Goal: Manage account settings

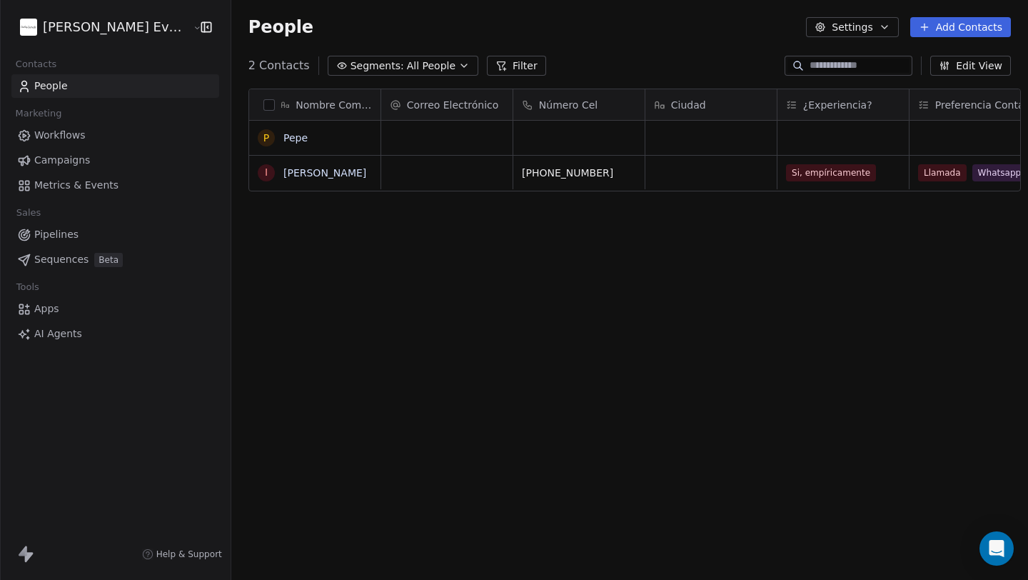
scroll to position [510, 807]
click at [56, 187] on span "Metrics & Events" at bounding box center [76, 185] width 84 height 15
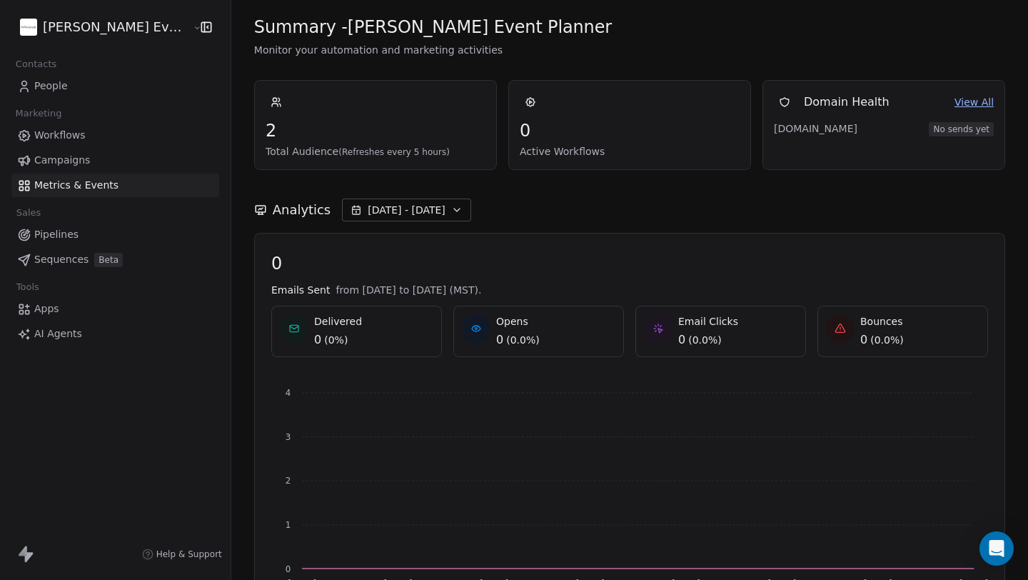
click at [60, 129] on span "Workflows" at bounding box center [59, 135] width 51 height 15
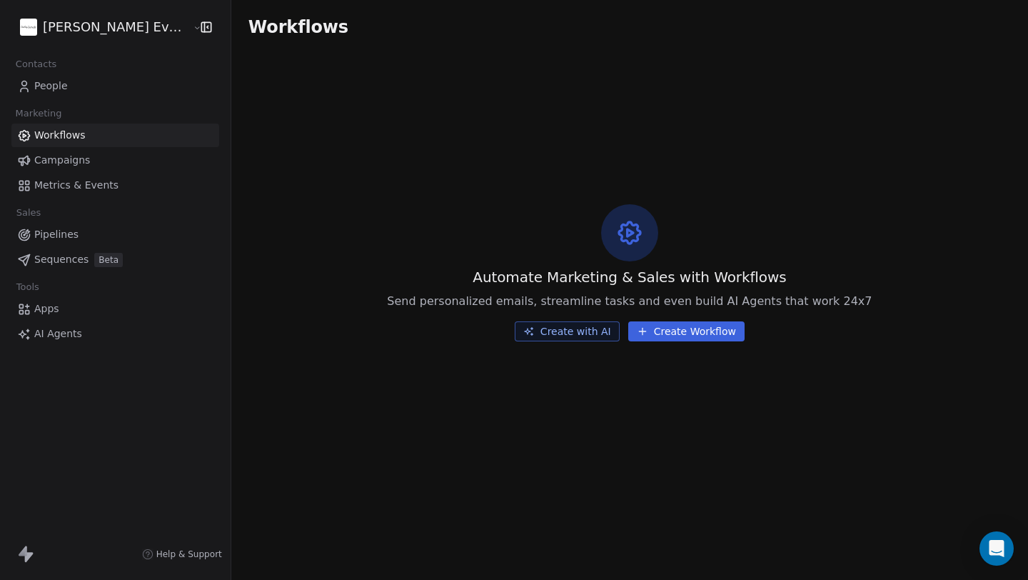
click at [80, 158] on span "Campaigns" at bounding box center [62, 160] width 56 height 15
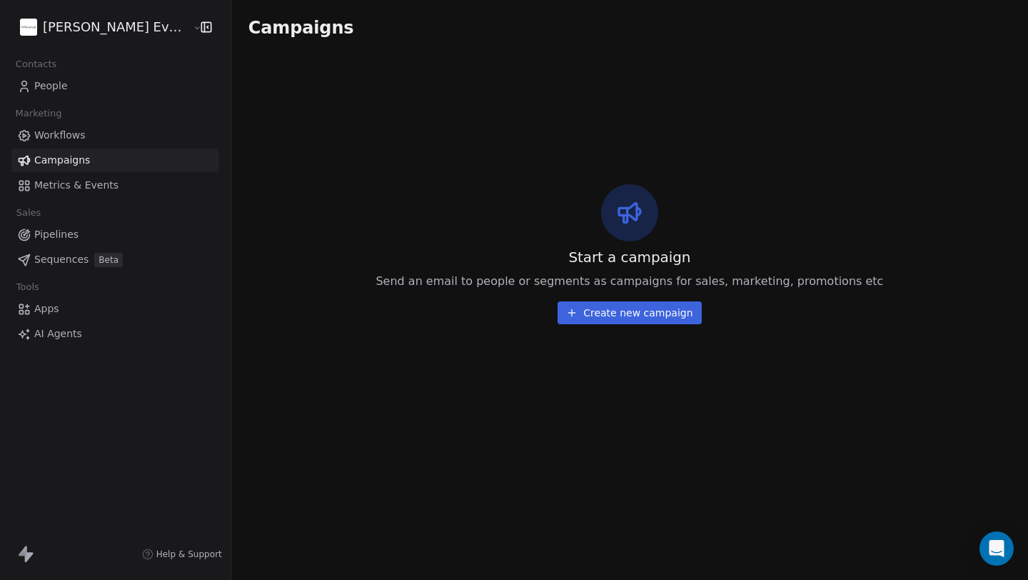
click at [54, 311] on span "Apps" at bounding box center [46, 308] width 25 height 15
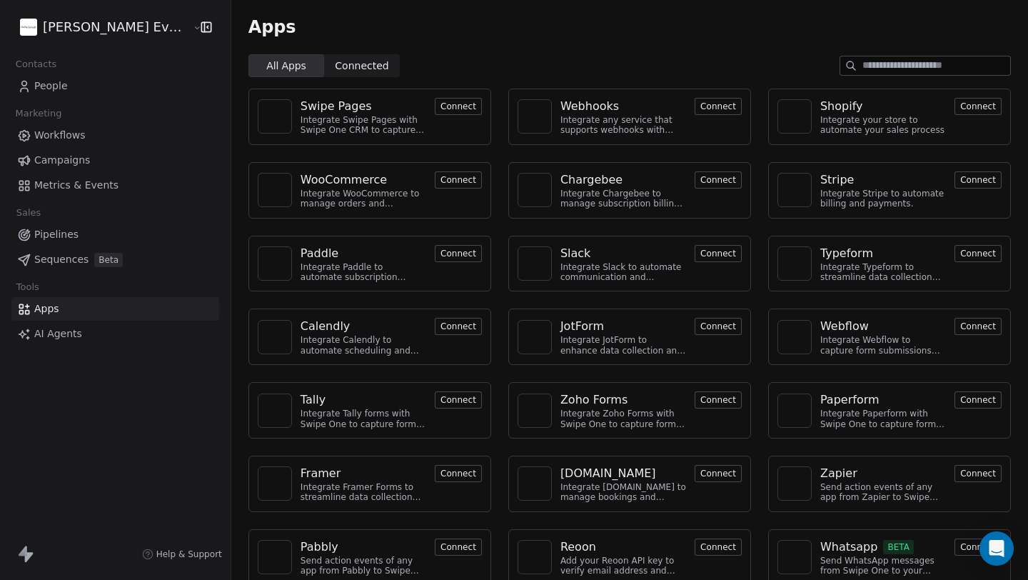
click at [56, 74] on span "Contacts" at bounding box center [36, 64] width 54 height 21
click at [53, 85] on span "People" at bounding box center [51, 86] width 34 height 15
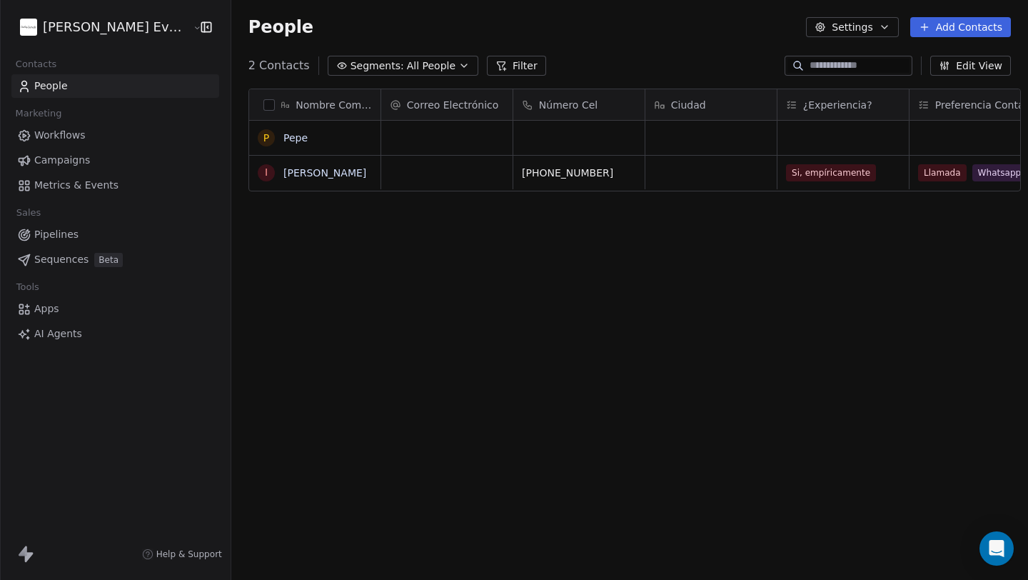
scroll to position [510, 807]
click at [97, 26] on html "[PERSON_NAME] Event Planner Contacts People Marketing Workflows Campaigns Metri…" at bounding box center [514, 408] width 1028 height 817
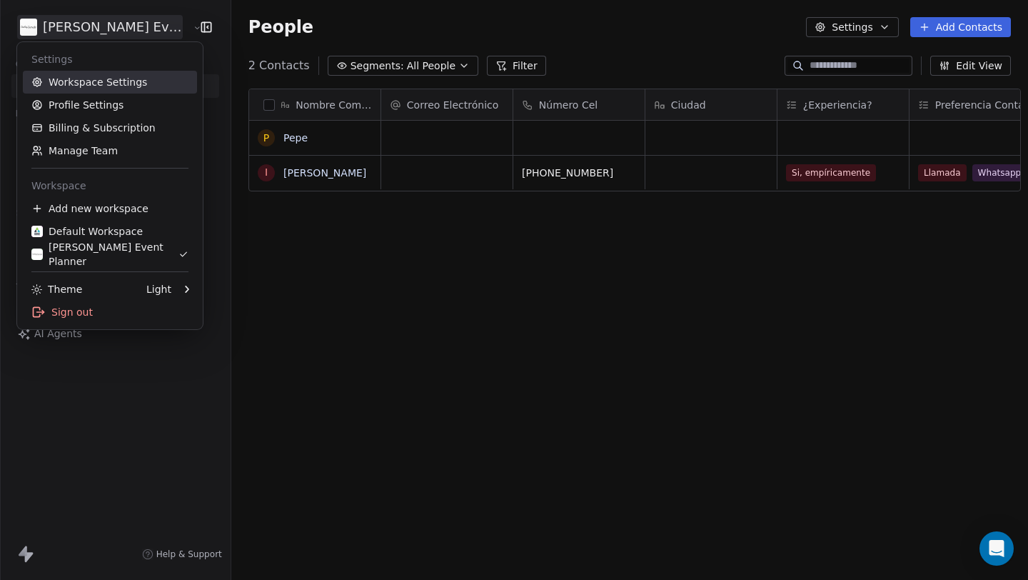
click at [106, 82] on link "Workspace Settings" at bounding box center [110, 82] width 174 height 23
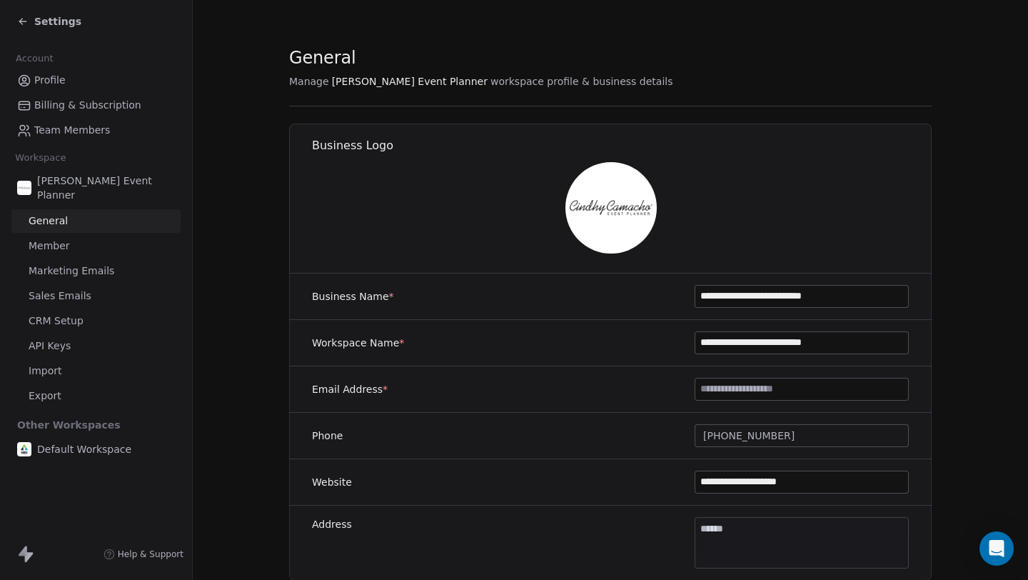
click at [61, 293] on span "Sales Emails" at bounding box center [60, 295] width 63 height 15
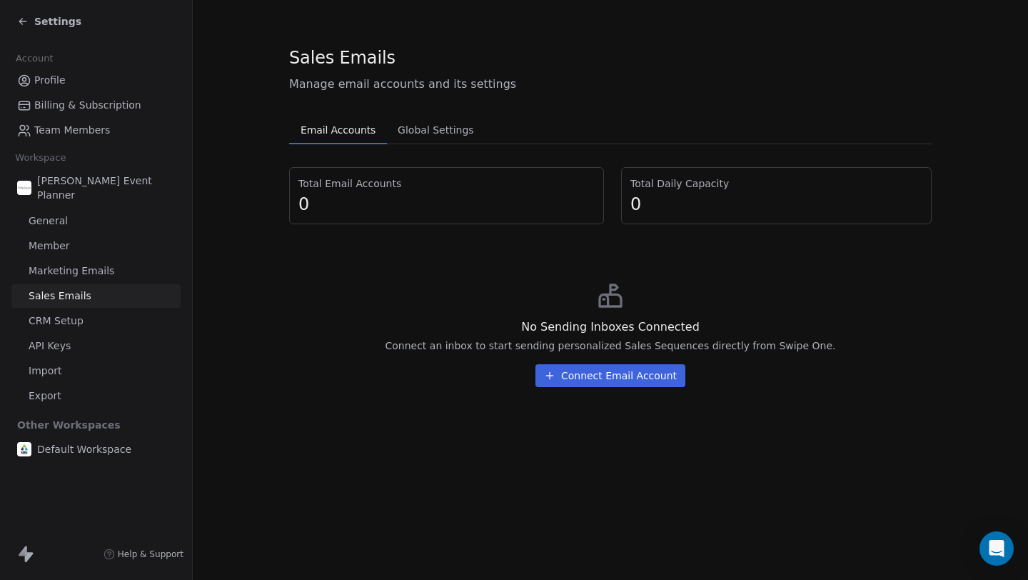
click at [79, 261] on link "Marketing Emails" at bounding box center [95, 271] width 169 height 24
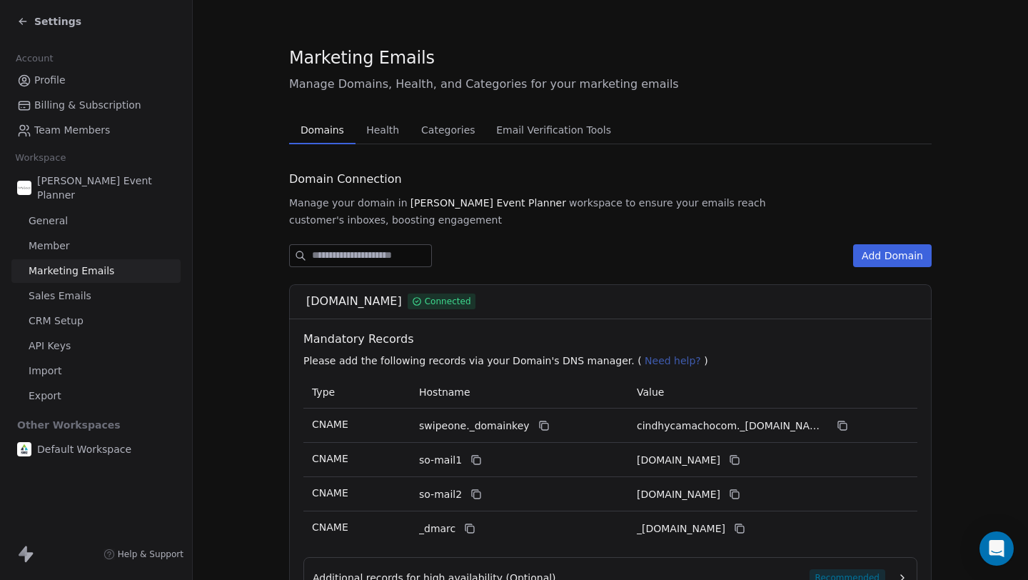
click at [74, 298] on span "Sales Emails" at bounding box center [60, 295] width 63 height 15
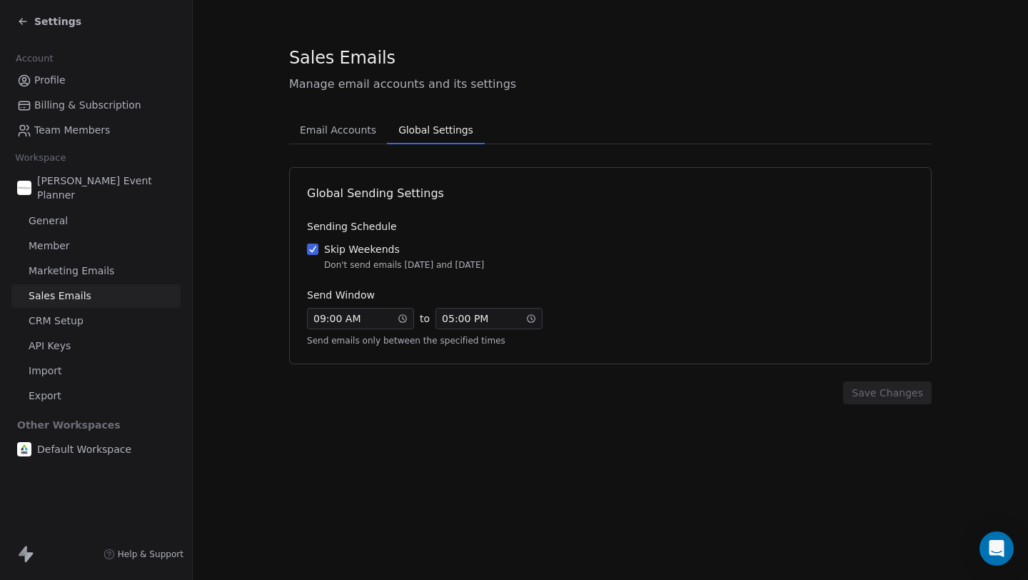
click at [426, 131] on span "Global Settings" at bounding box center [436, 130] width 86 height 20
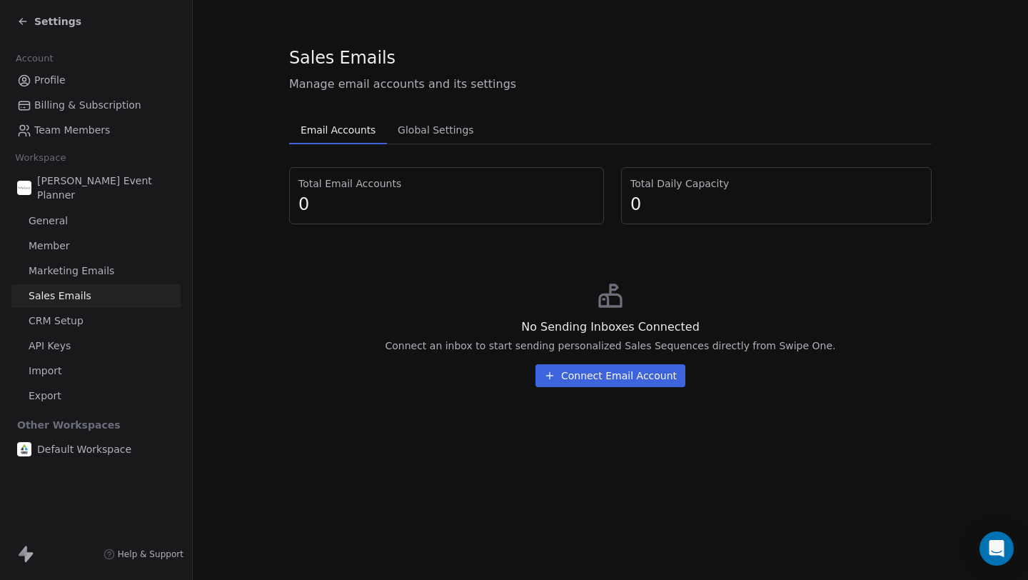
click at [343, 126] on span "Email Accounts" at bounding box center [338, 130] width 86 height 20
click at [606, 382] on button "Connect Email Account" at bounding box center [610, 375] width 150 height 23
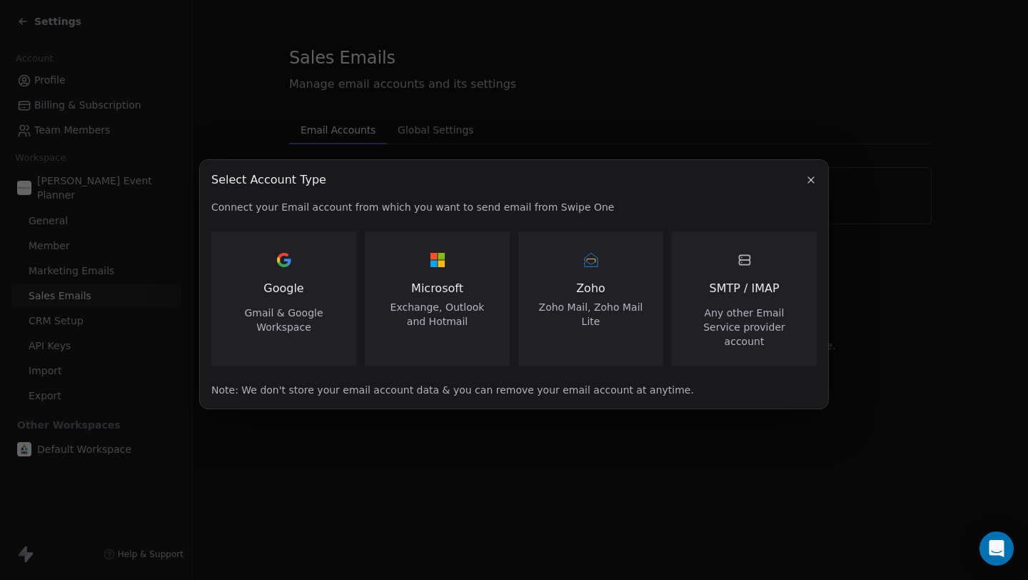
click at [758, 283] on div "SMTP / IMAP Any other Email Service provider account" at bounding box center [744, 298] width 111 height 100
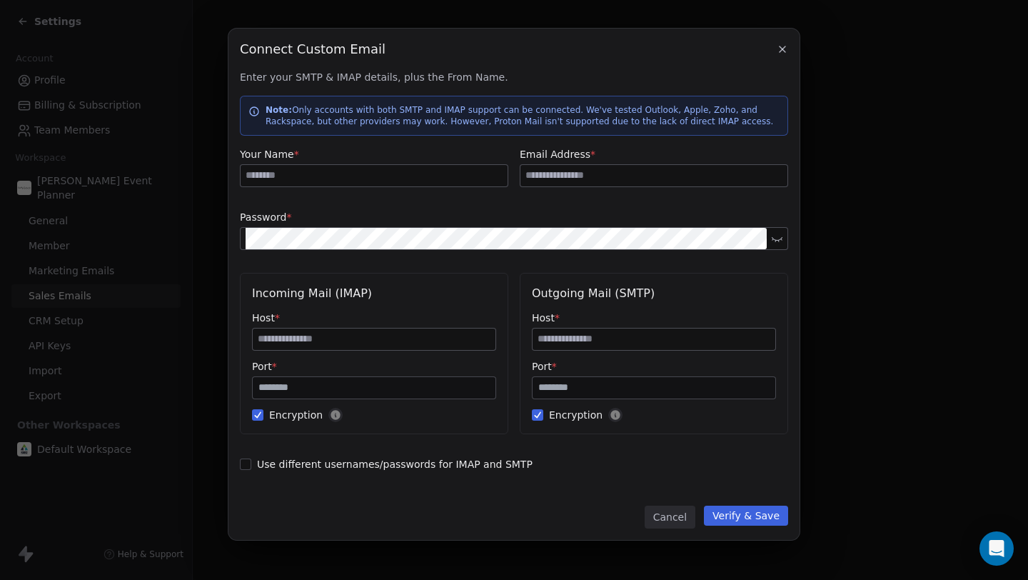
click at [780, 51] on icon "button" at bounding box center [783, 49] width 6 height 6
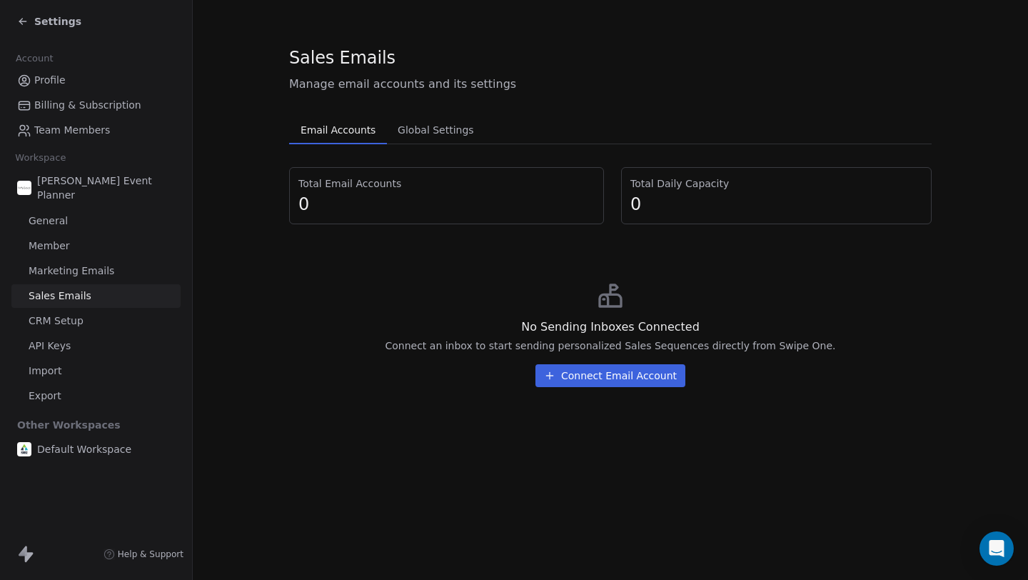
click at [663, 373] on button "Connect Email Account" at bounding box center [610, 375] width 150 height 23
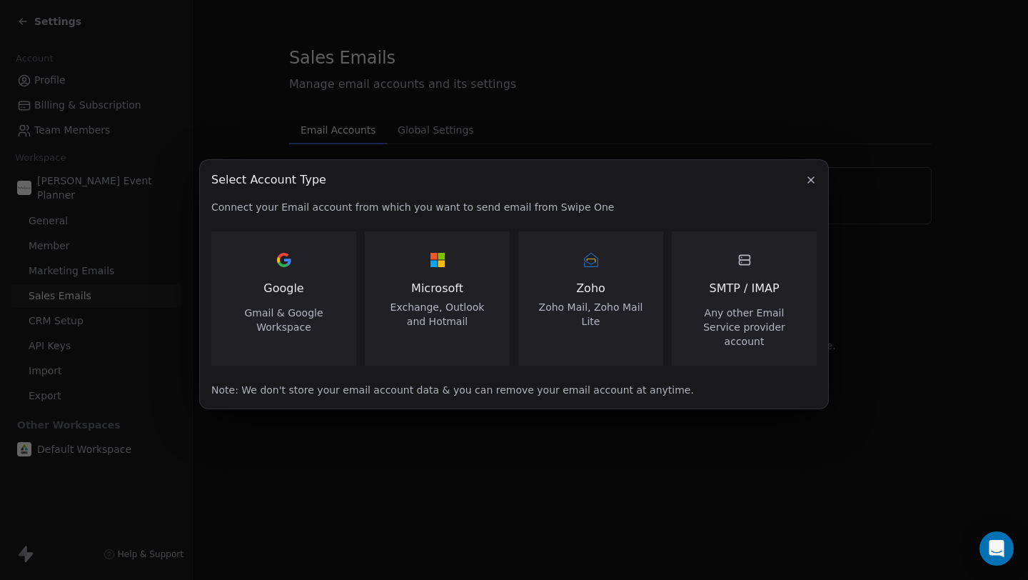
click at [766, 287] on span "SMTP / IMAP" at bounding box center [744, 288] width 70 height 17
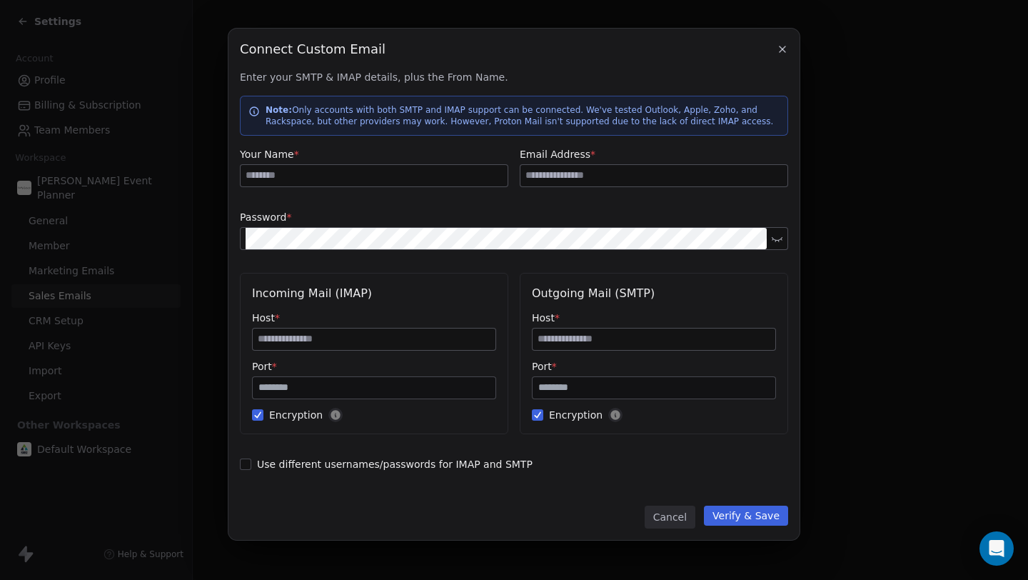
click at [777, 49] on icon "button" at bounding box center [782, 49] width 11 height 11
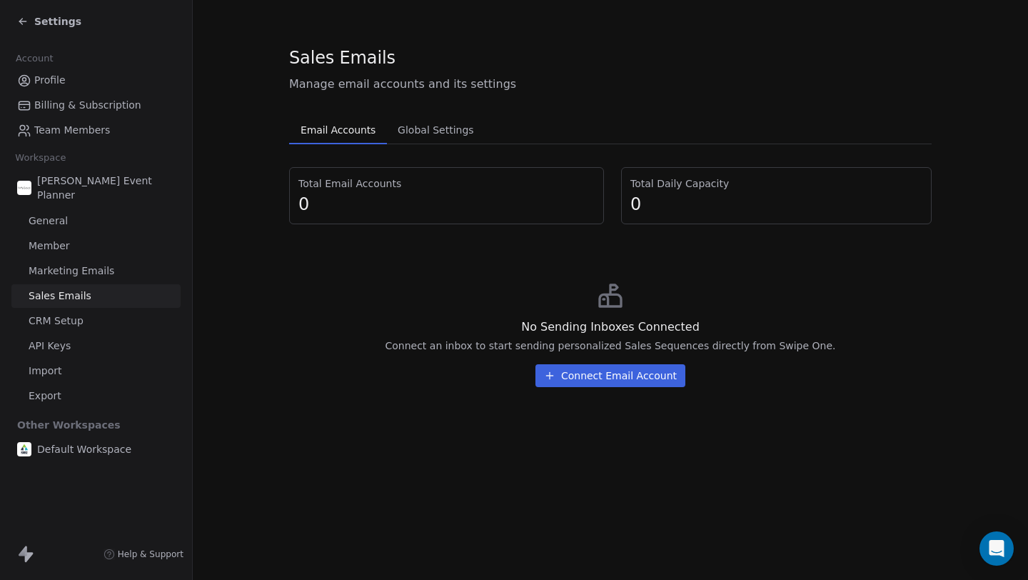
click at [29, 18] on div "Settings" at bounding box center [49, 21] width 64 height 14
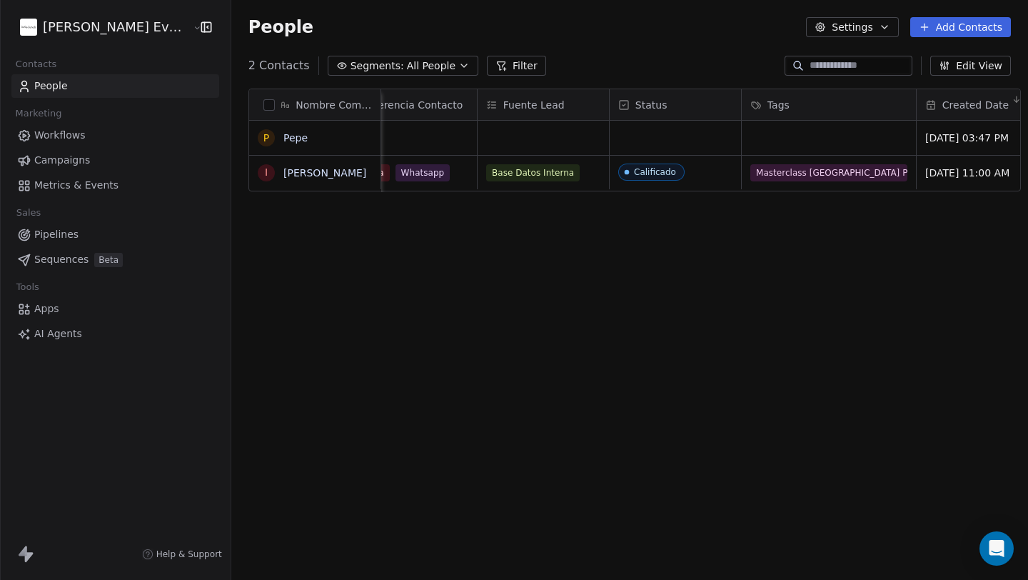
scroll to position [0, 579]
click at [636, 106] on span "Status" at bounding box center [649, 105] width 32 height 14
click at [659, 240] on html "[PERSON_NAME] Event Planner Contacts People Marketing Workflows Campaigns Metri…" at bounding box center [514, 408] width 1028 height 817
click at [651, 228] on div "Nombre Completo P [PERSON_NAME] I [PERSON_NAME] Número Cel Ciudad ¿Experiencia?…" at bounding box center [629, 332] width 797 height 510
click at [628, 138] on div "grid" at bounding box center [673, 138] width 131 height 34
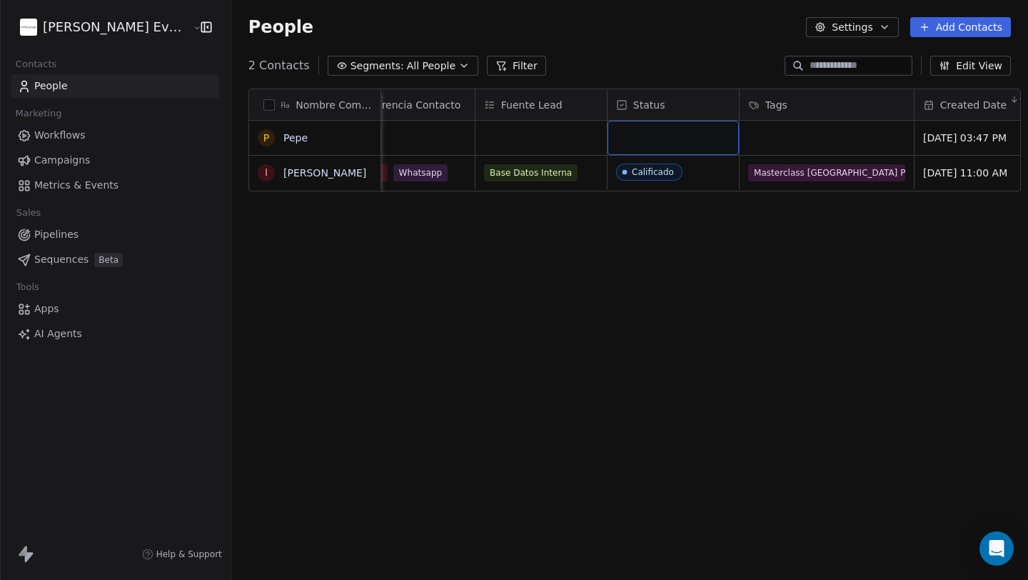
click at [628, 138] on div "grid" at bounding box center [673, 138] width 131 height 34
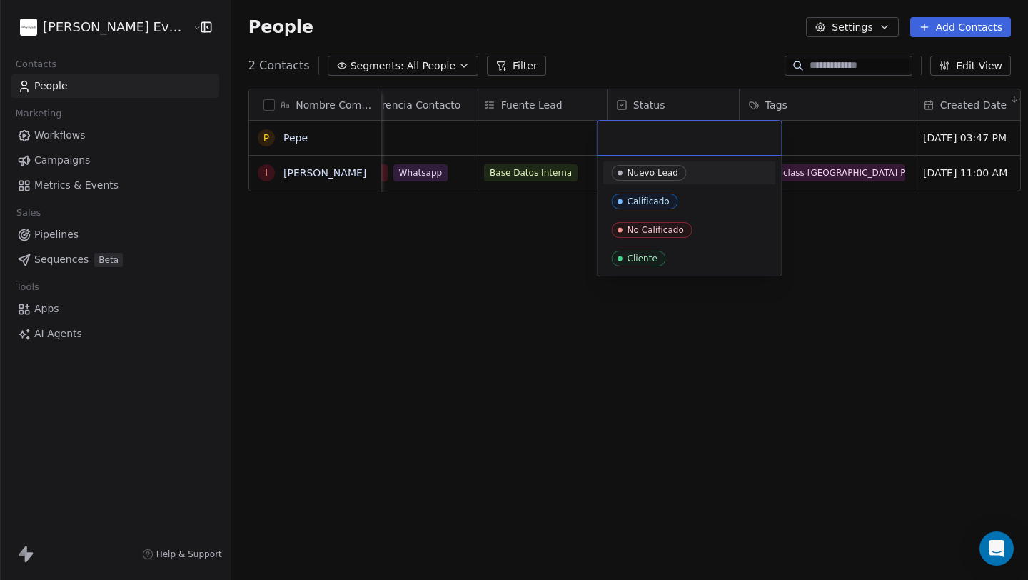
click at [628, 138] on input "text" at bounding box center [689, 138] width 167 height 16
click at [542, 270] on html "[PERSON_NAME] Event Planner Contacts People Marketing Workflows Campaigns Metri…" at bounding box center [514, 408] width 1028 height 817
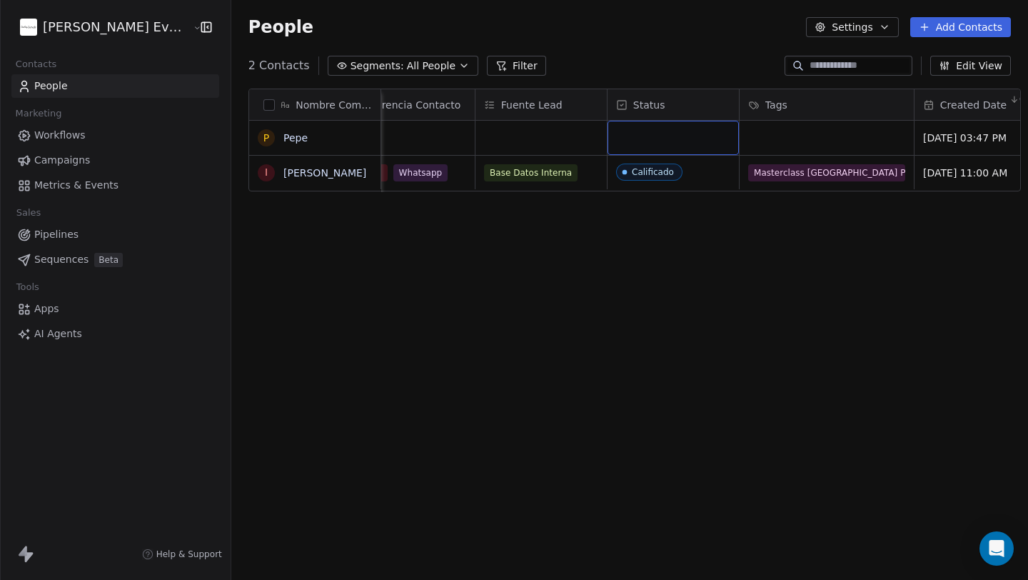
click at [628, 136] on div "grid" at bounding box center [673, 138] width 131 height 34
click at [645, 143] on div "grid" at bounding box center [673, 138] width 131 height 34
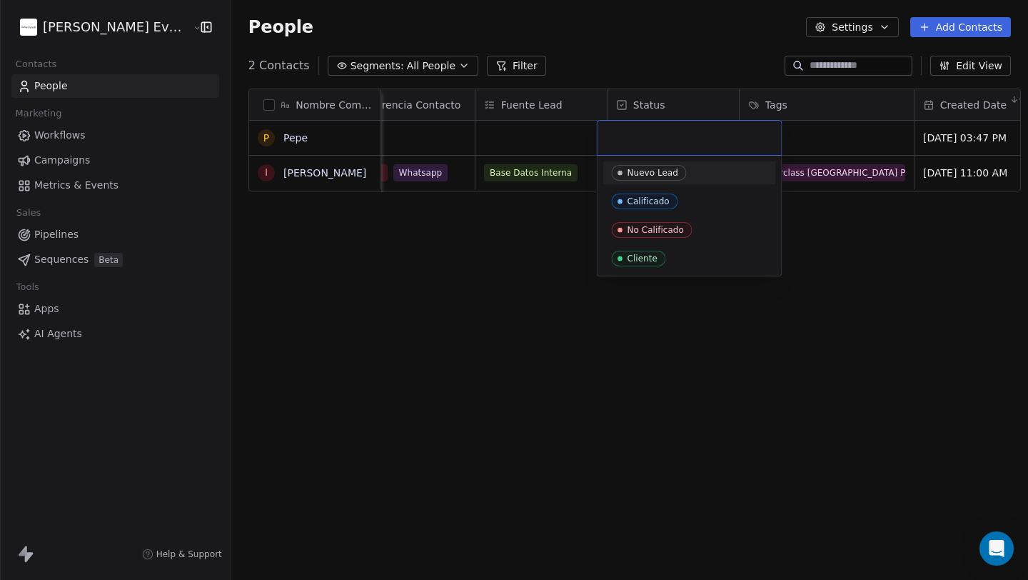
click at [650, 170] on div "Nuevo Lead" at bounding box center [653, 173] width 51 height 10
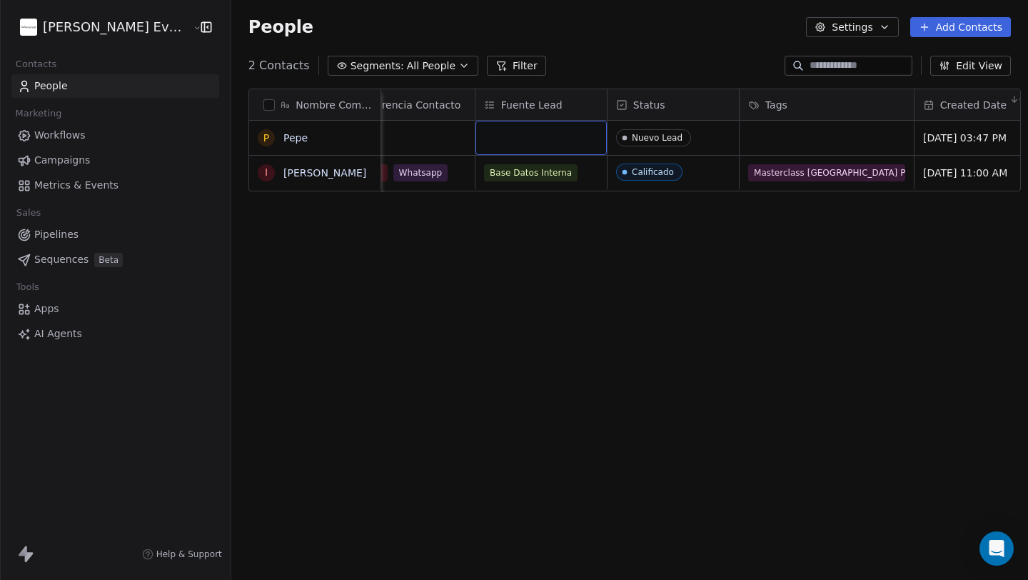
click at [552, 134] on div "grid" at bounding box center [540, 138] width 131 height 34
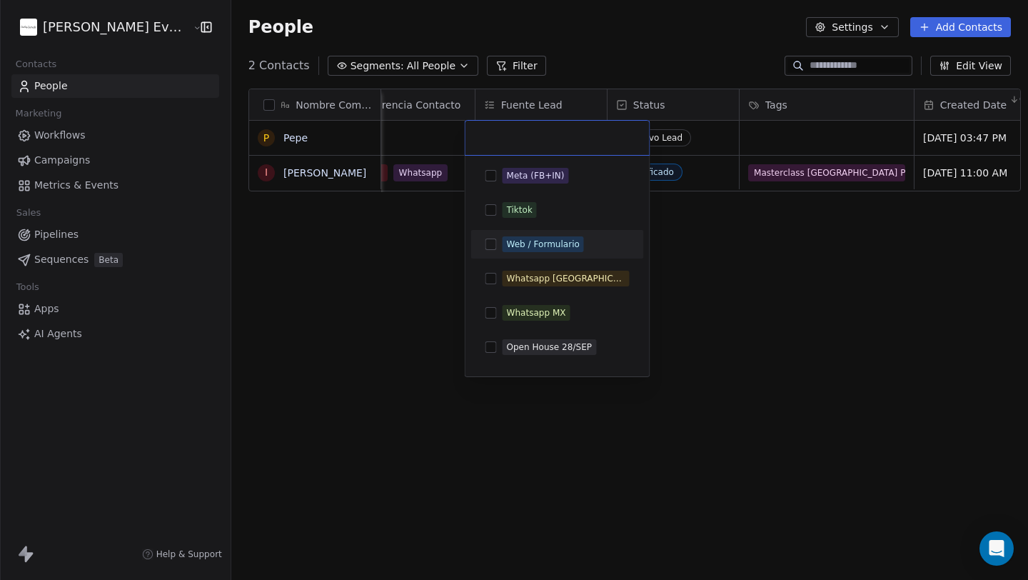
scroll to position [59, 0]
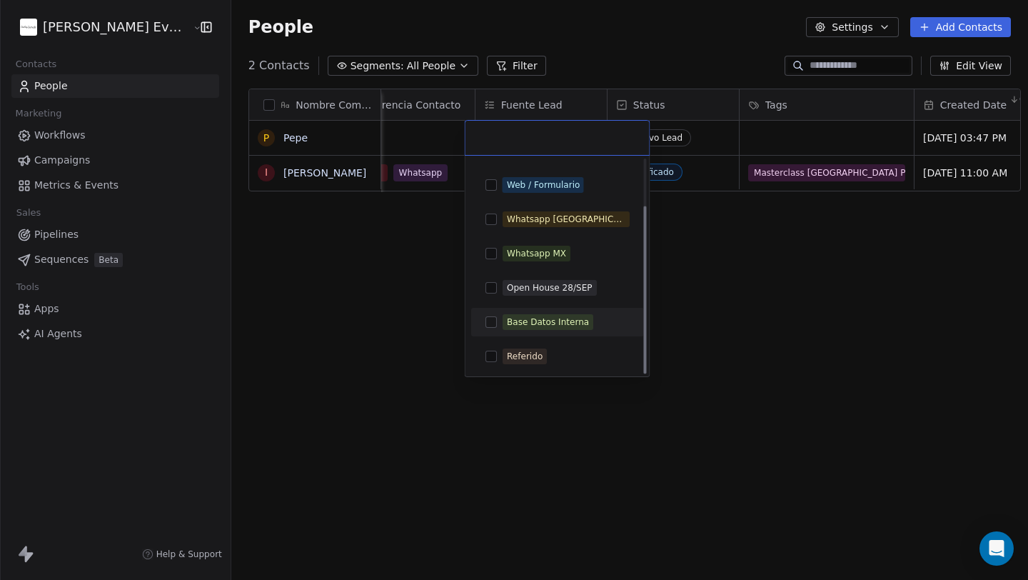
click at [534, 321] on div "Base Datos Interna" at bounding box center [548, 322] width 82 height 13
click at [760, 347] on html "[PERSON_NAME] Event Planner Contacts People Marketing Workflows Campaigns Metri…" at bounding box center [514, 408] width 1028 height 817
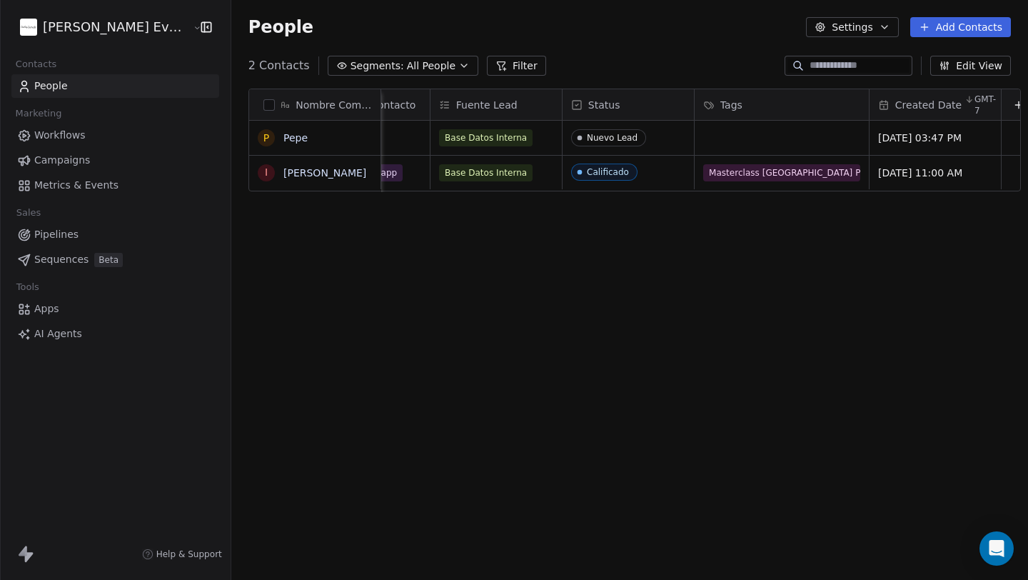
scroll to position [0, 640]
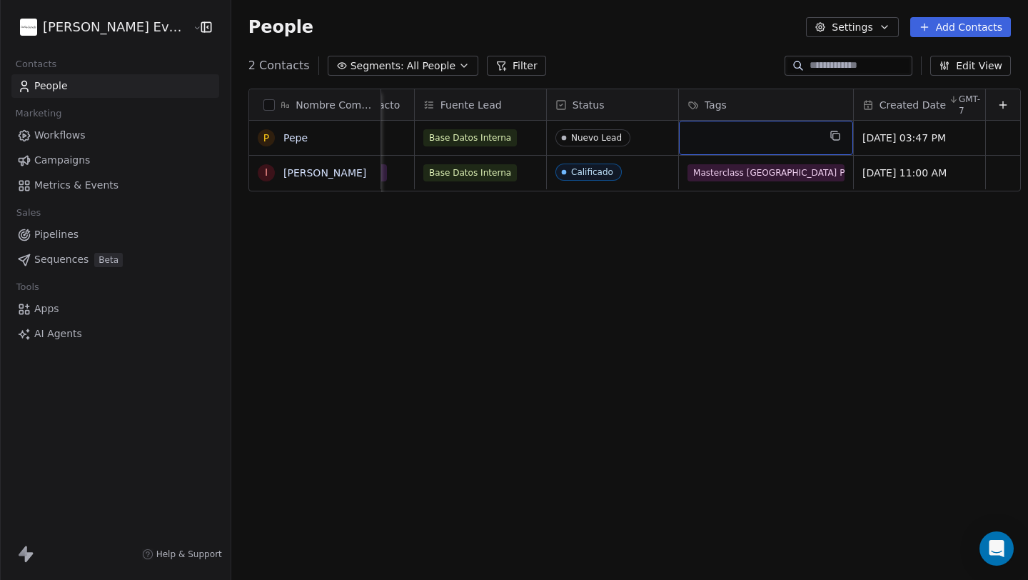
click at [745, 143] on div "grid" at bounding box center [766, 138] width 174 height 34
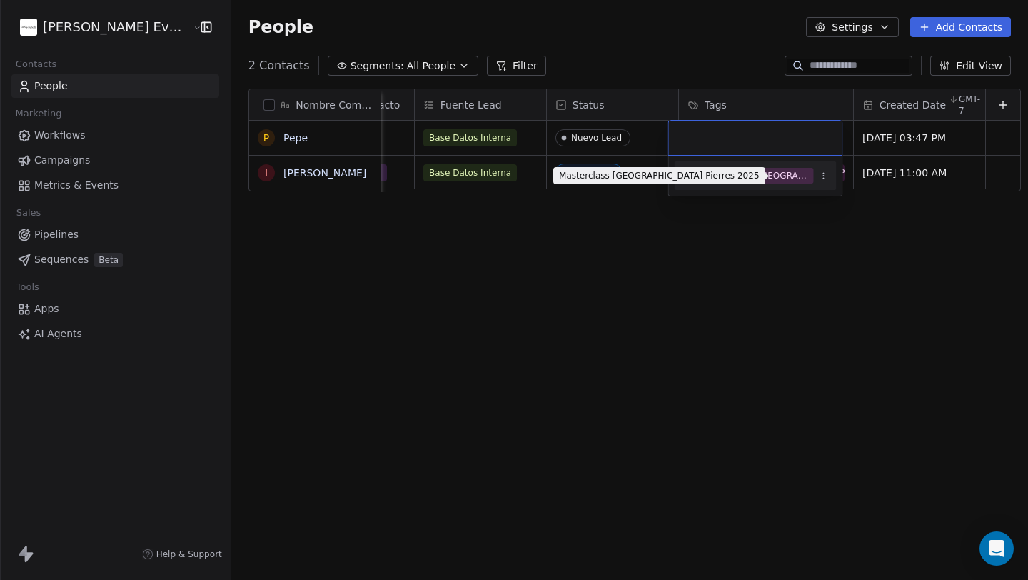
click at [727, 176] on div "Masterclass [GEOGRAPHIC_DATA] Pierres 2025" at bounding box center [757, 175] width 105 height 13
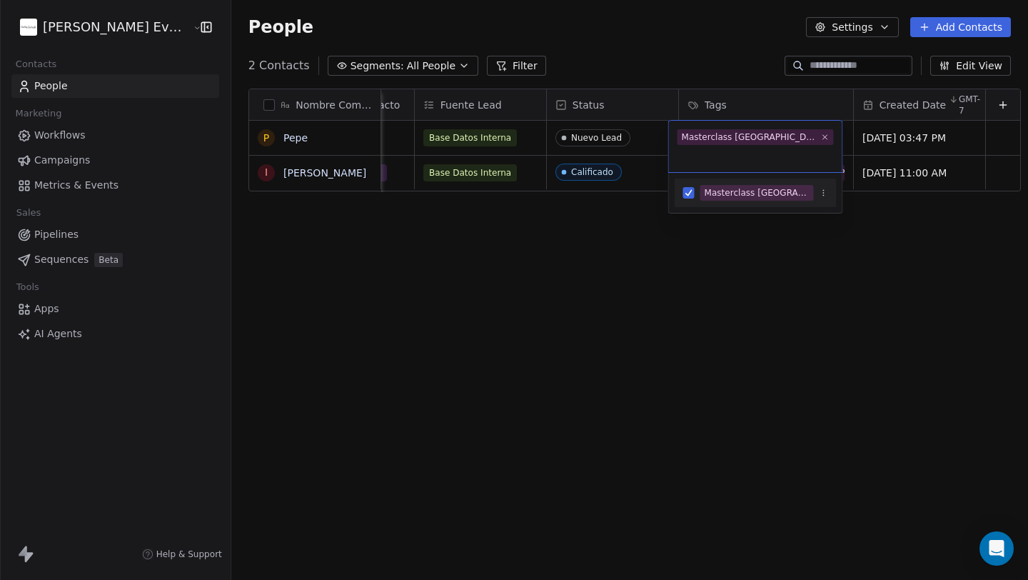
click at [728, 289] on html "[PERSON_NAME] Event Planner Contacts People Marketing Workflows Campaigns Metri…" at bounding box center [514, 408] width 1028 height 817
